Goal: Check status: Check status

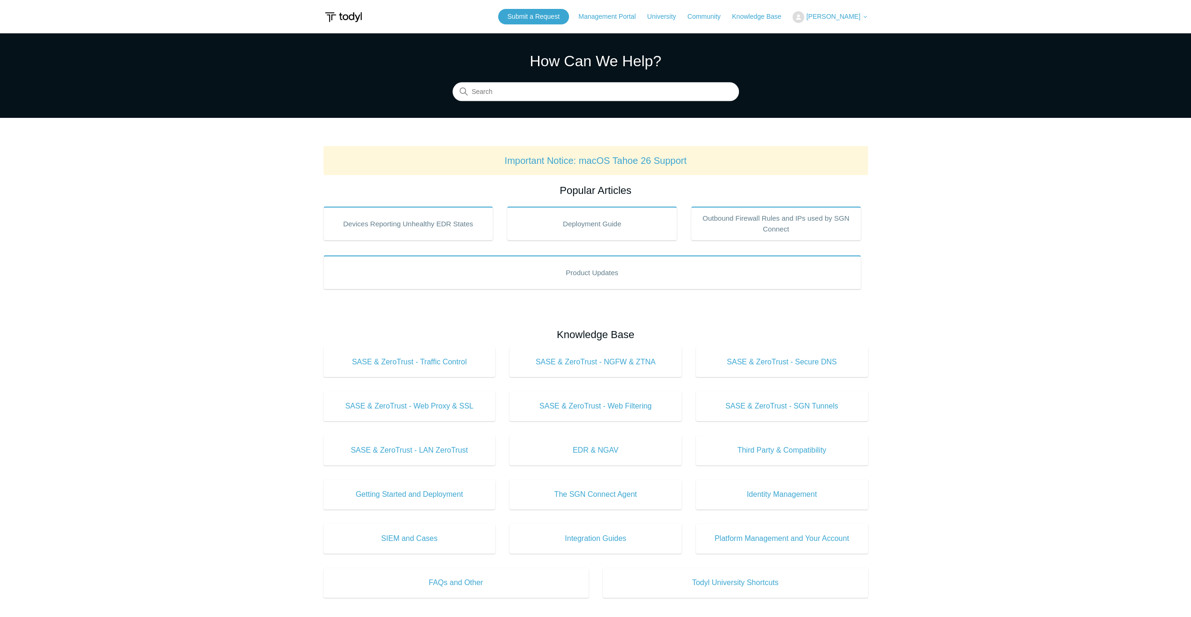
click at [831, 18] on span "[PERSON_NAME]" at bounding box center [833, 17] width 54 height 8
click at [846, 39] on link "My Support Requests" at bounding box center [839, 37] width 92 height 16
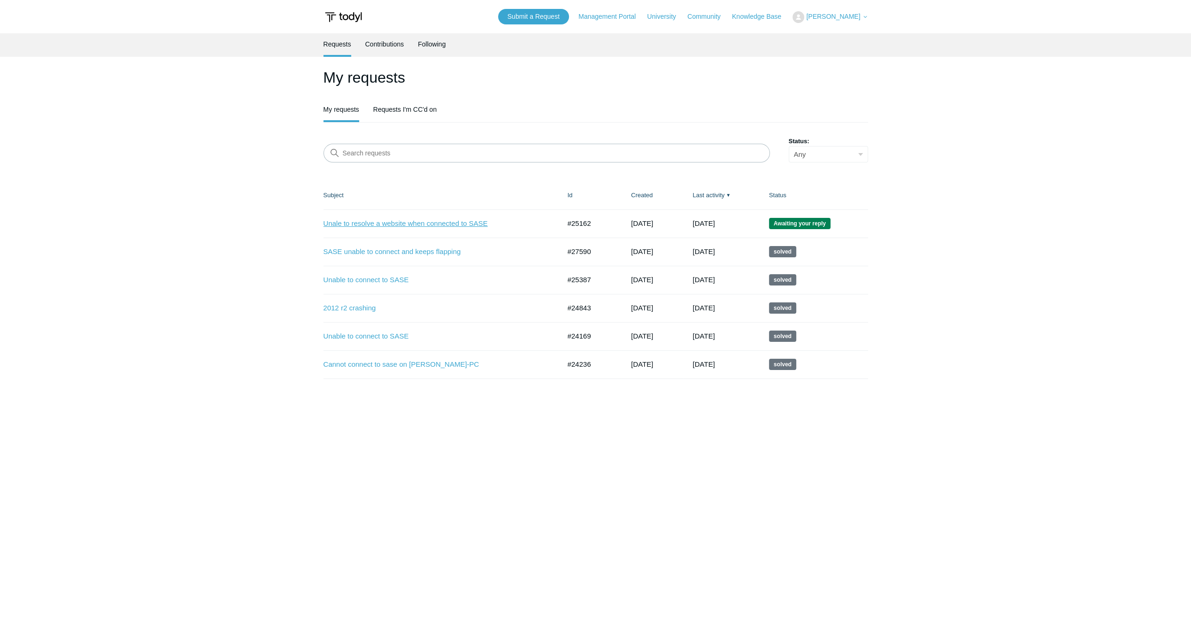
click at [435, 226] on link "Unale to resolve a website when connected to SASE" at bounding box center [434, 223] width 223 height 11
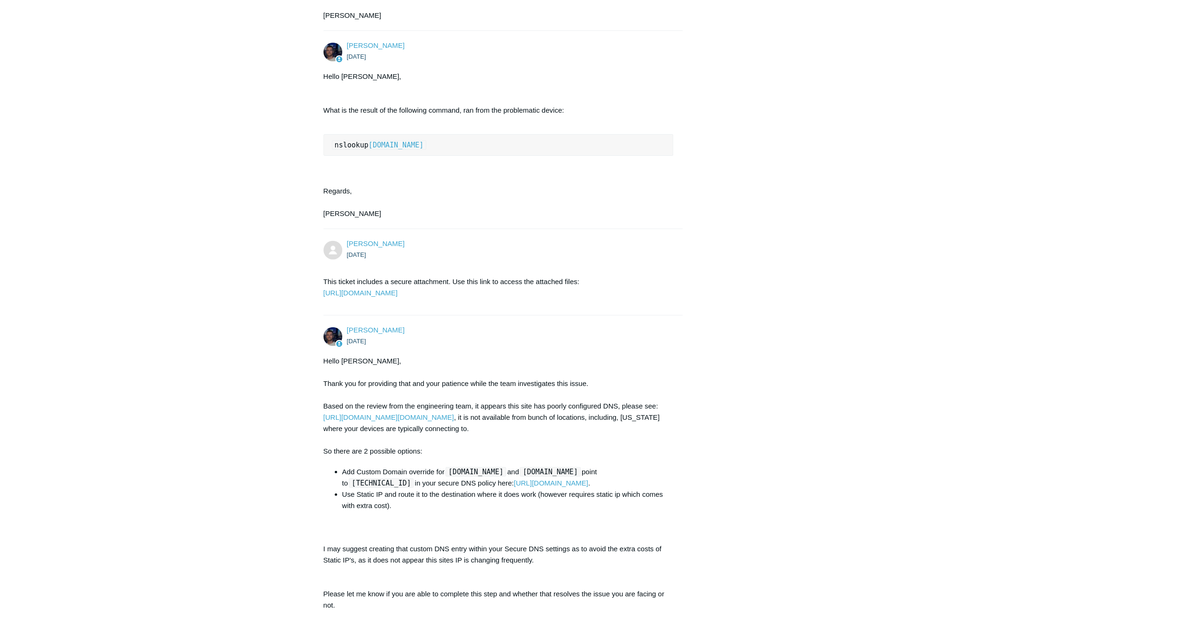
scroll to position [2488, 0]
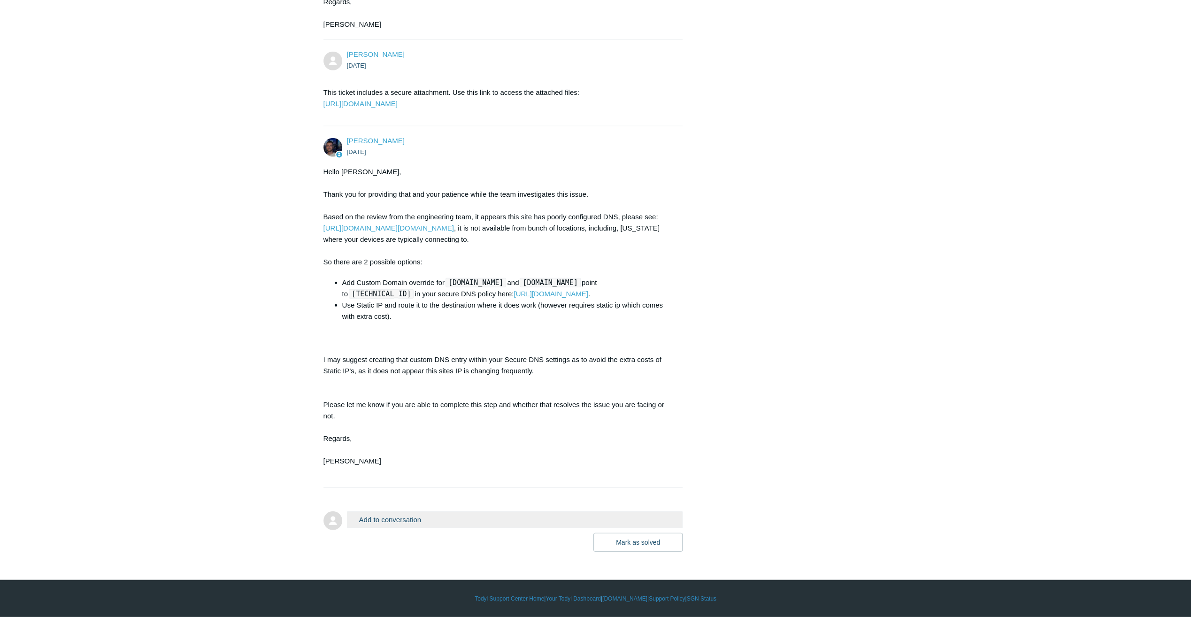
click at [398, 295] on code "[TECHNICAL_ID]" at bounding box center [381, 293] width 65 height 9
drag, startPoint x: 403, startPoint y: 295, endPoint x: 338, endPoint y: 298, distance: 64.8
click at [338, 298] on ul "Add Custom Domain override for [DOMAIN_NAME] and [DOMAIN_NAME] point to [TECHNI…" at bounding box center [503, 299] width 341 height 45
copy code "[TECHNICAL_ID]"
